Goal: Transaction & Acquisition: Purchase product/service

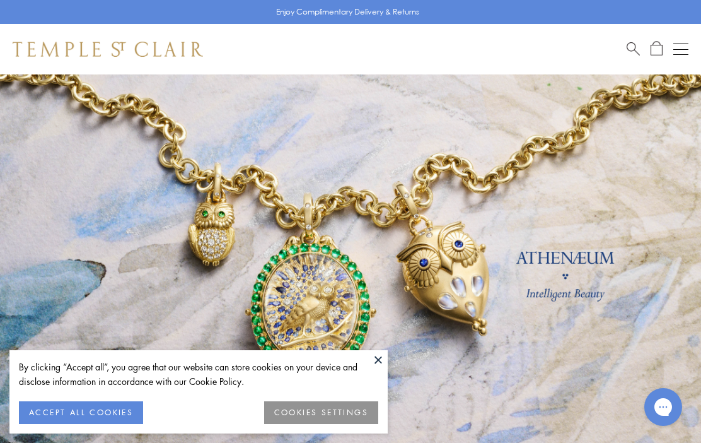
click at [118, 413] on button "ACCEPT ALL COOKIES" at bounding box center [81, 412] width 124 height 23
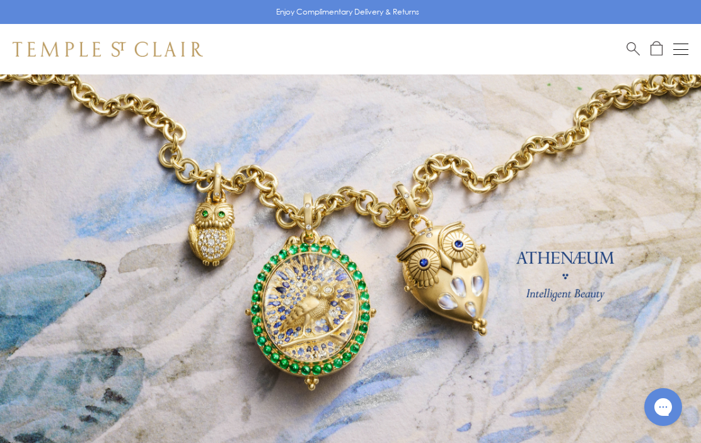
click at [679, 52] on button "Open navigation" at bounding box center [681, 49] width 15 height 15
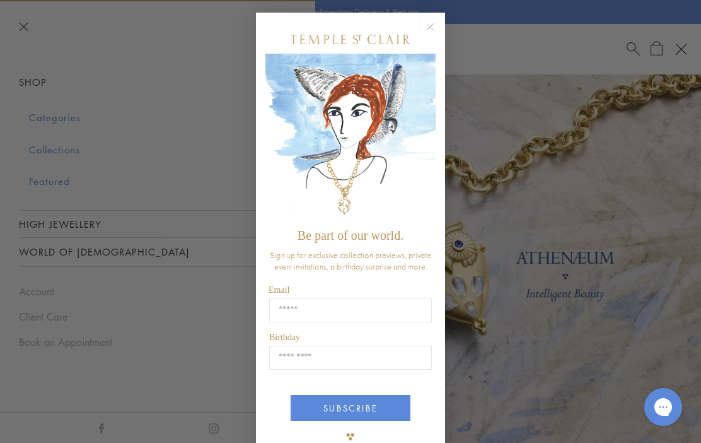
click at [434, 21] on circle "Close dialog" at bounding box center [430, 27] width 15 height 15
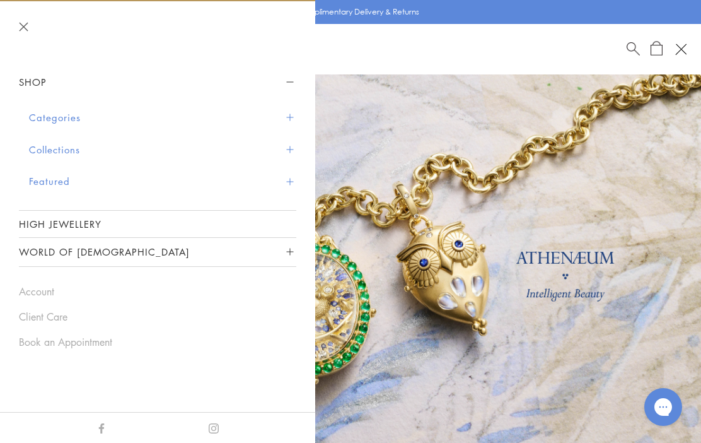
click at [293, 114] on button "Categories" at bounding box center [162, 118] width 267 height 32
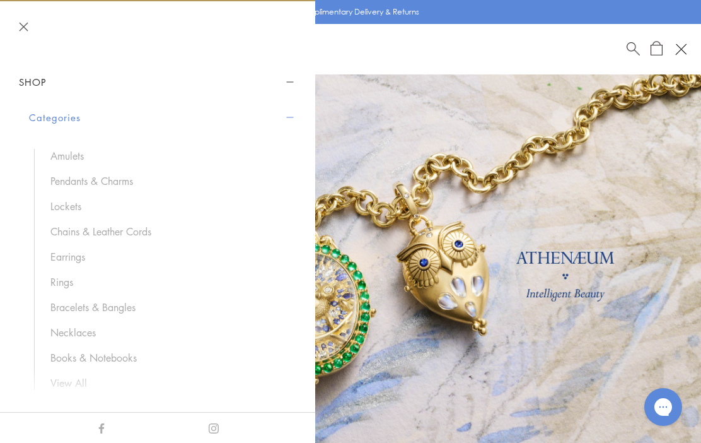
click at [133, 312] on link "Bracelets & Bangles" at bounding box center [166, 307] width 233 height 14
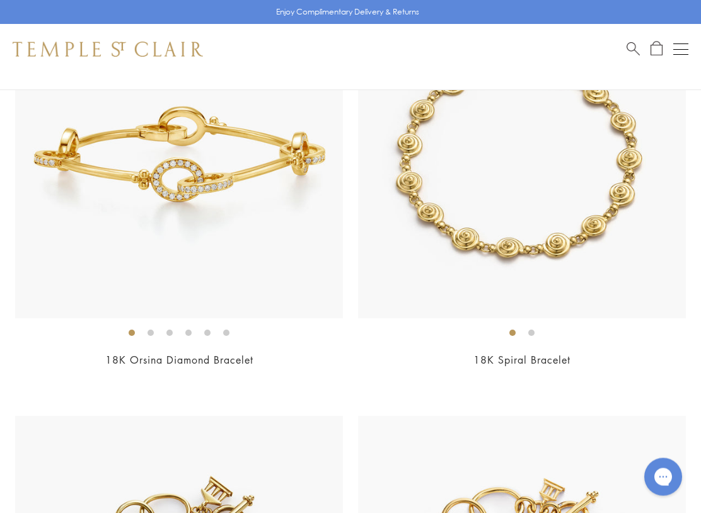
scroll to position [3646, 0]
click at [237, 282] on img at bounding box center [179, 155] width 328 height 328
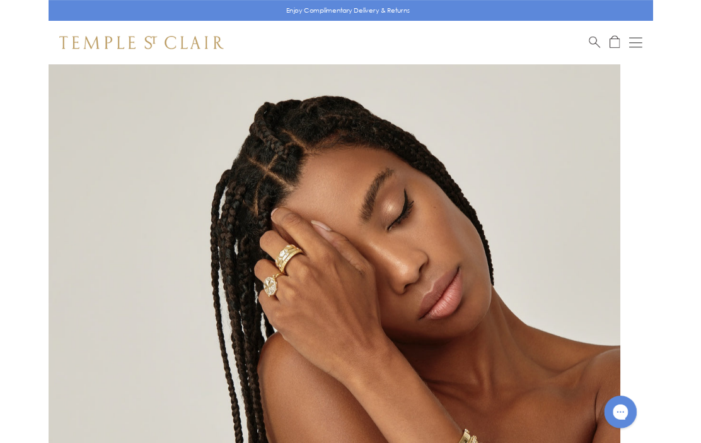
scroll to position [79, 0]
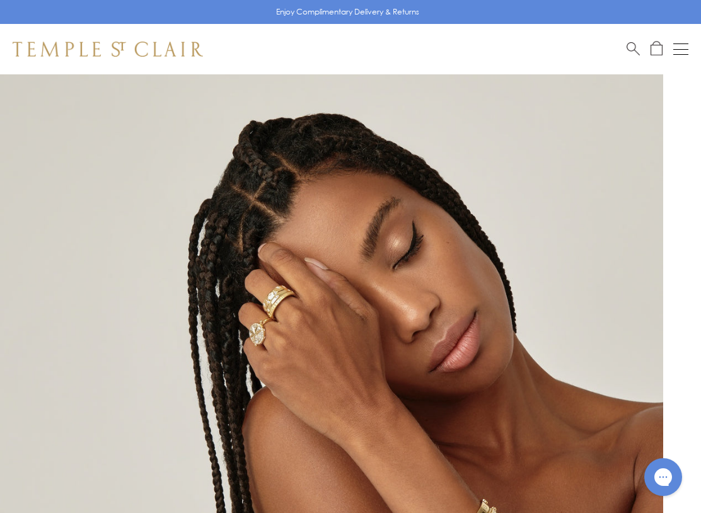
click at [173, 430] on img at bounding box center [331, 327] width 663 height 665
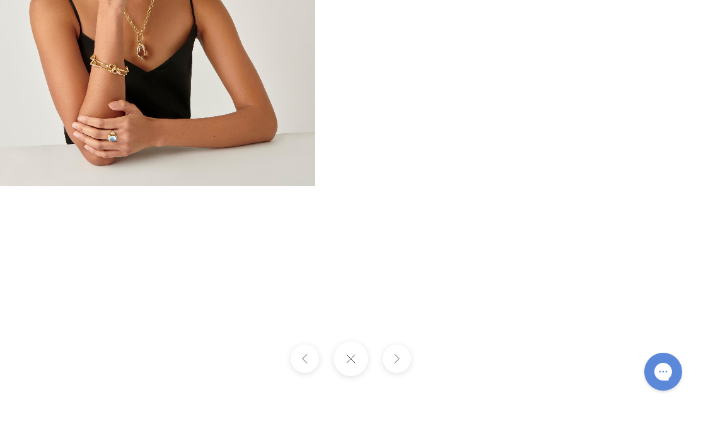
scroll to position [115, 0]
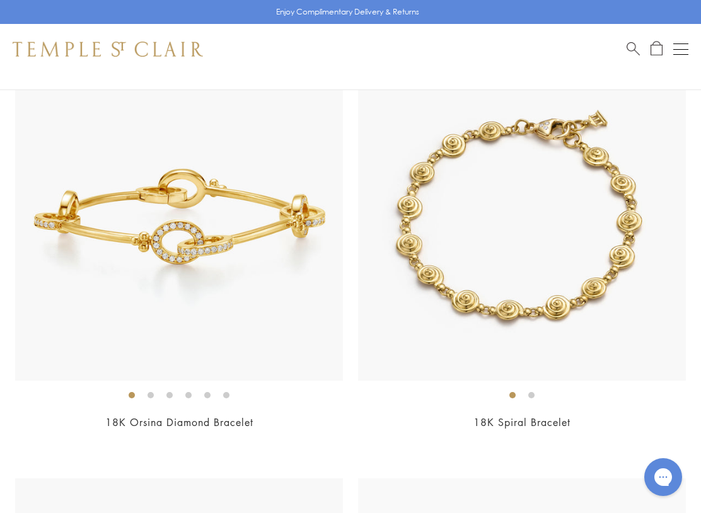
scroll to position [3588, 0]
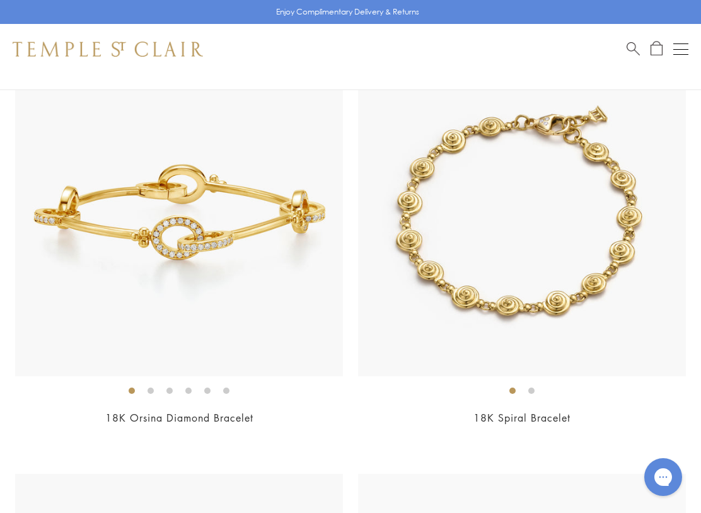
click at [236, 332] on img at bounding box center [179, 213] width 328 height 328
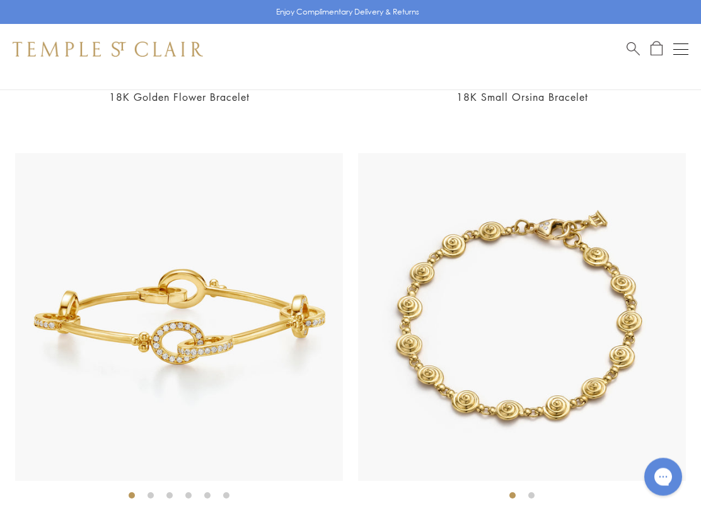
scroll to position [3483, 0]
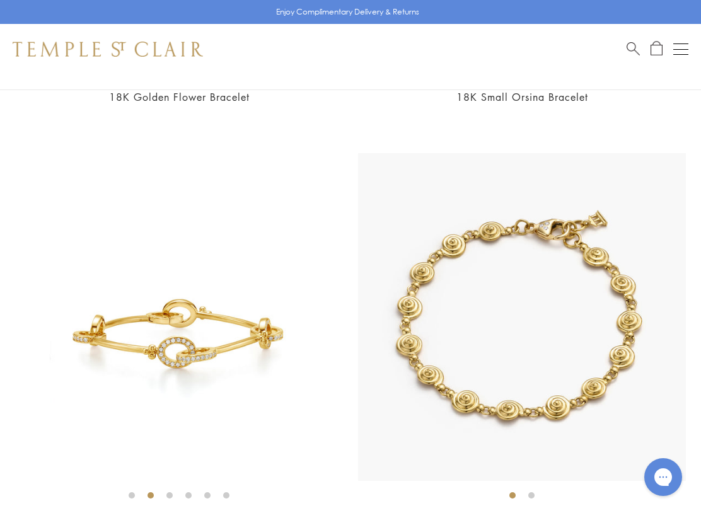
click at [264, 406] on img at bounding box center [179, 317] width 328 height 328
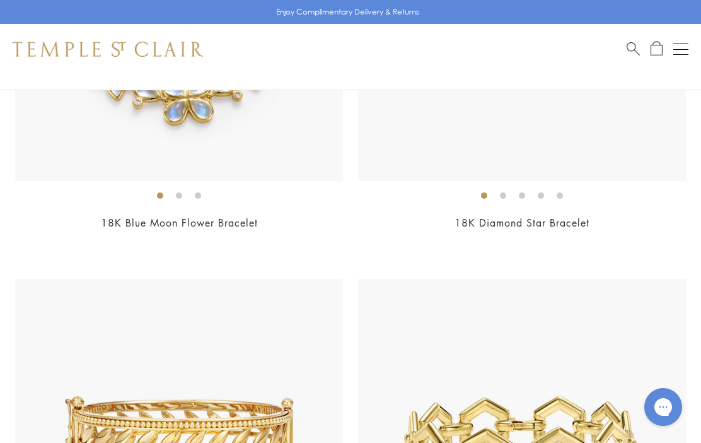
scroll to position [6762, 0]
click at [617, 313] on img at bounding box center [522, 443] width 328 height 328
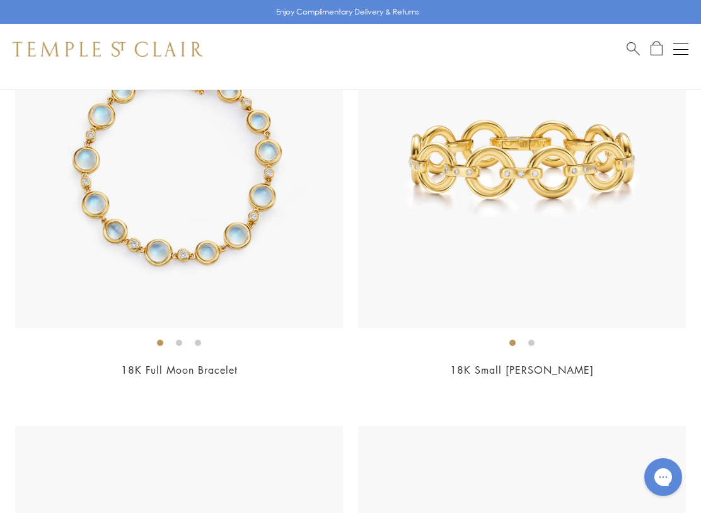
scroll to position [5765, 0]
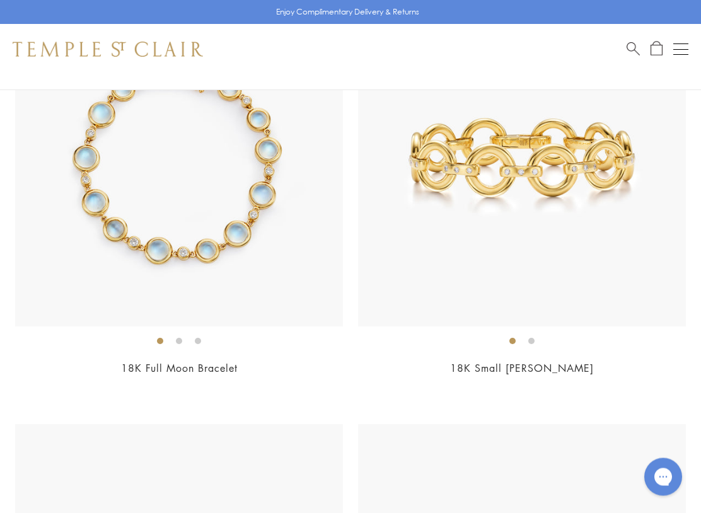
click at [330, 362] on h2 "18K Full Moon Bracelet" at bounding box center [179, 369] width 328 height 15
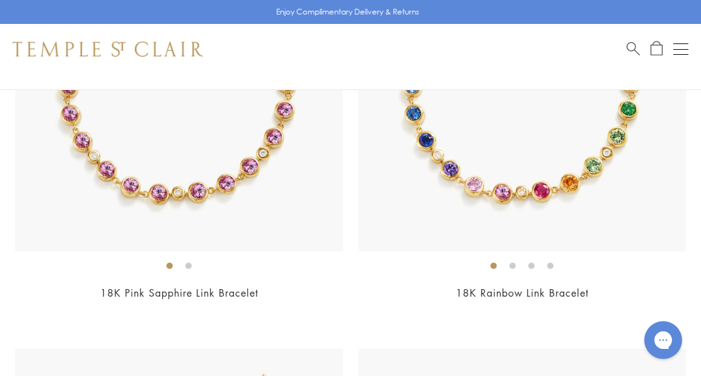
scroll to position [4989, 0]
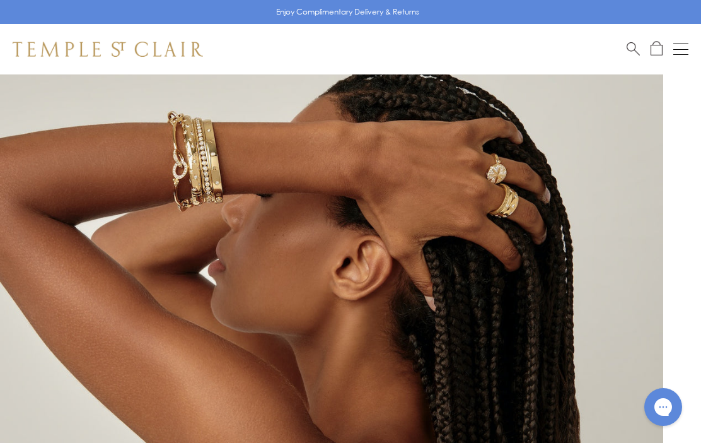
scroll to position [214, 0]
